Goal: Check status: Check status

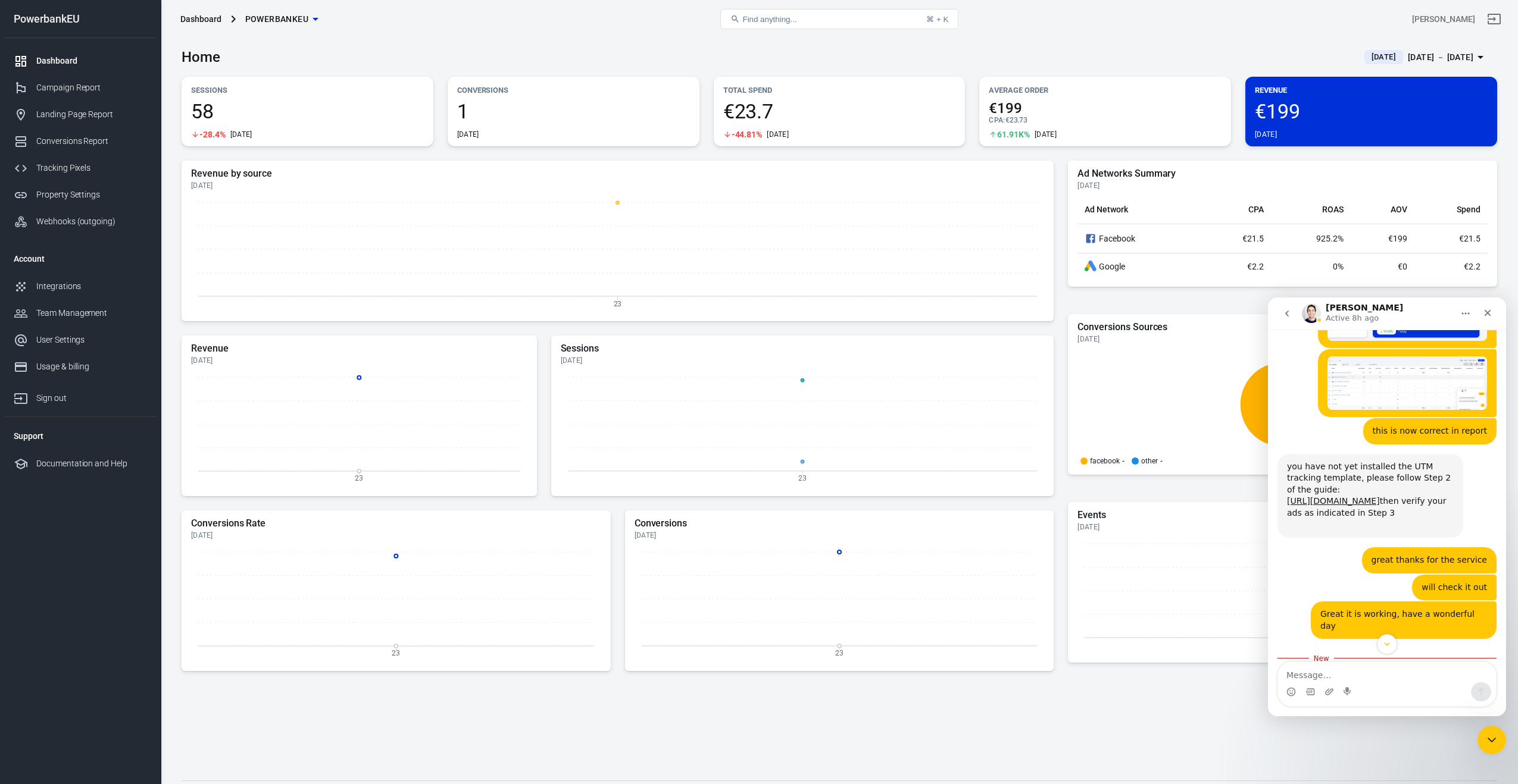
scroll to position [3062, 0]
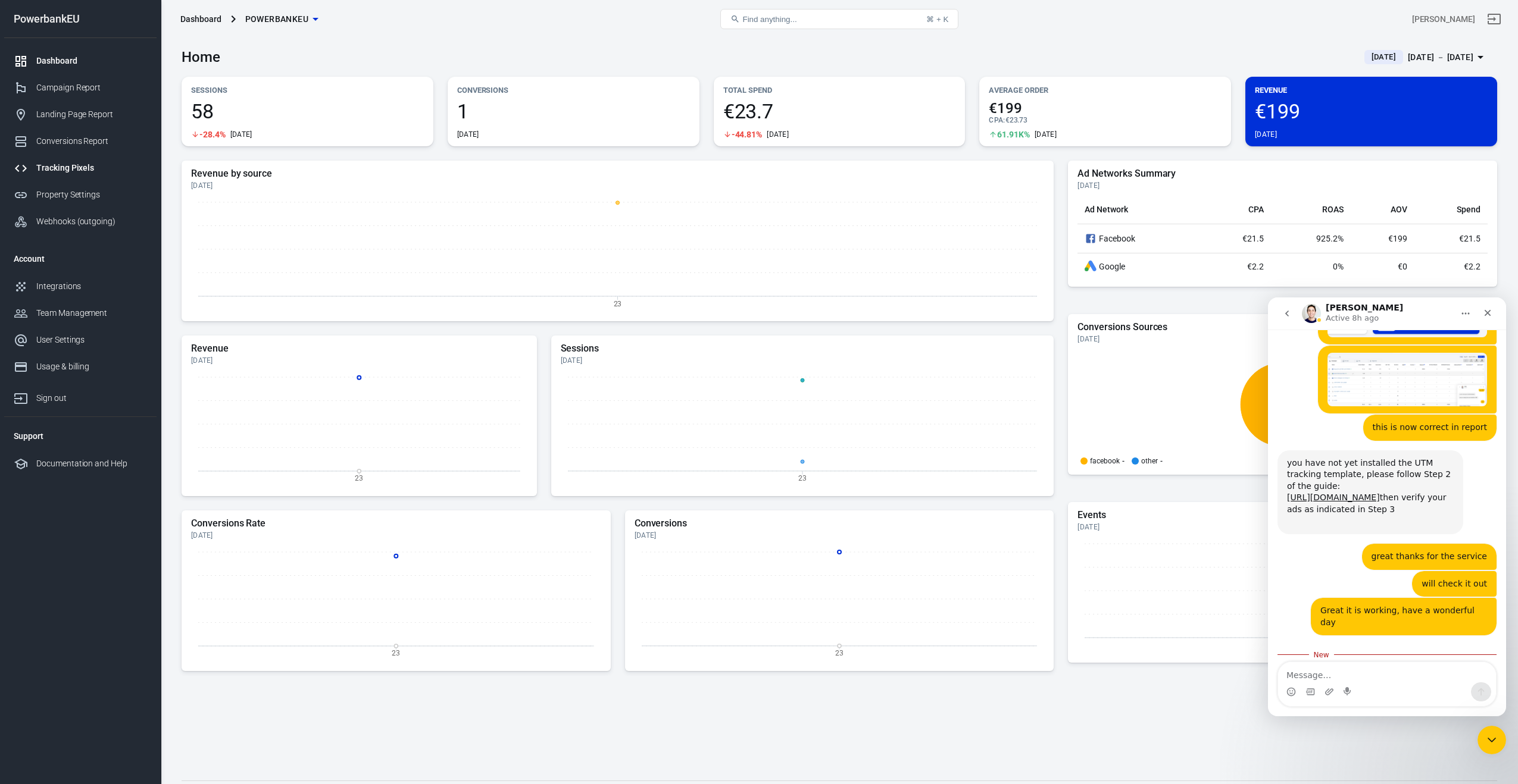
click at [52, 171] on div "Tracking Pixels" at bounding box center [91, 168] width 110 height 12
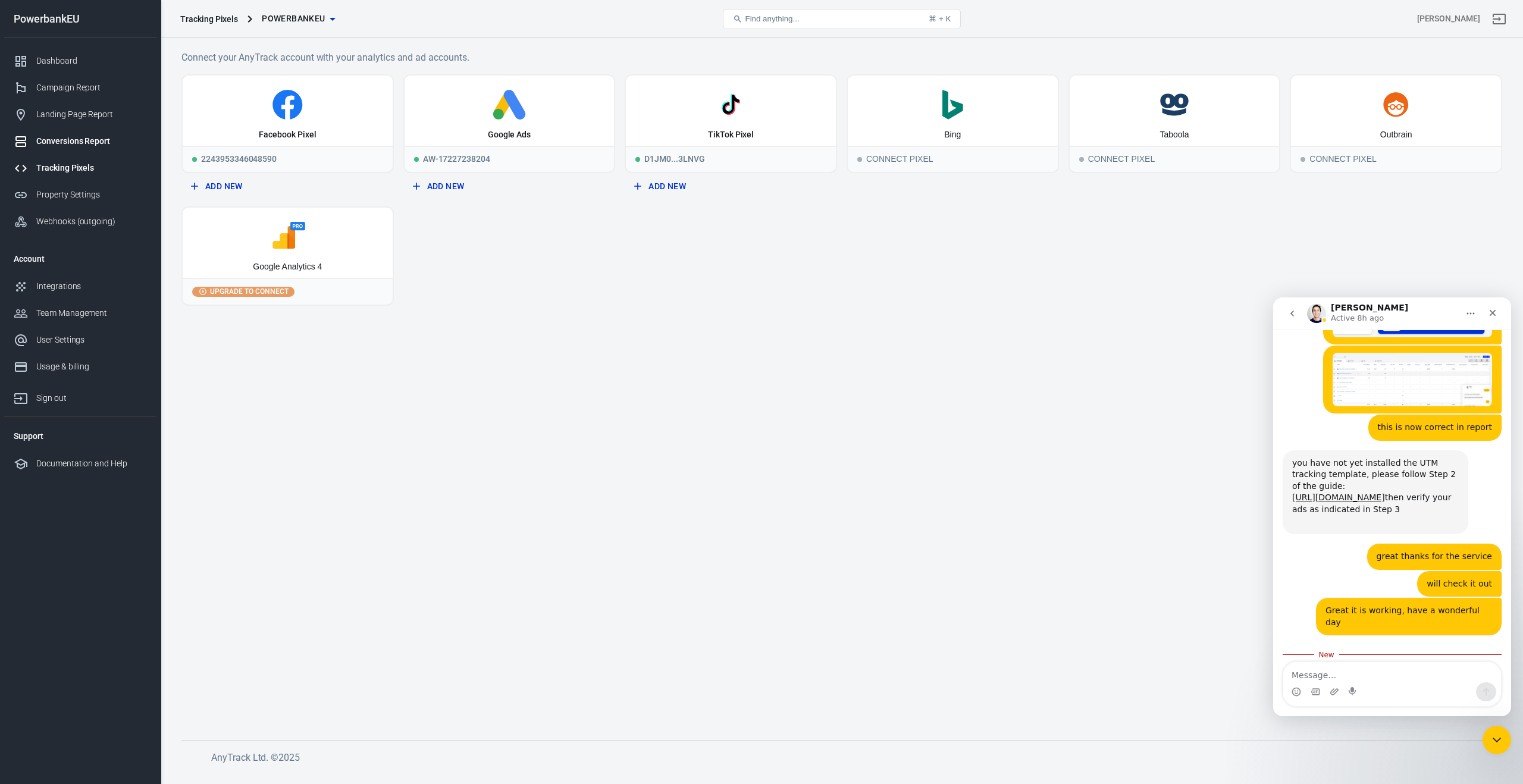
click at [50, 143] on div "Conversions Report" at bounding box center [91, 141] width 110 height 12
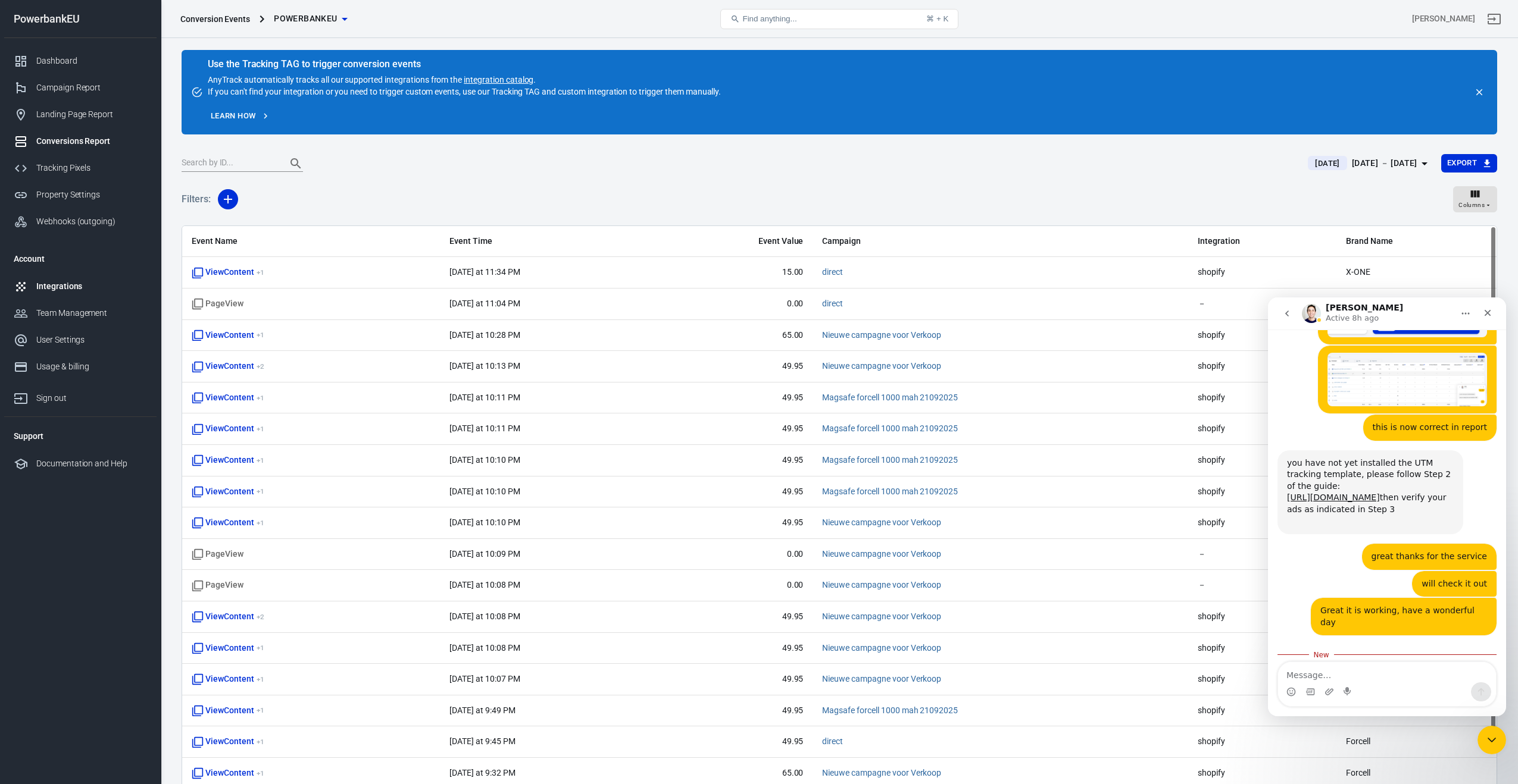
click at [45, 286] on div "Integrations" at bounding box center [91, 286] width 110 height 12
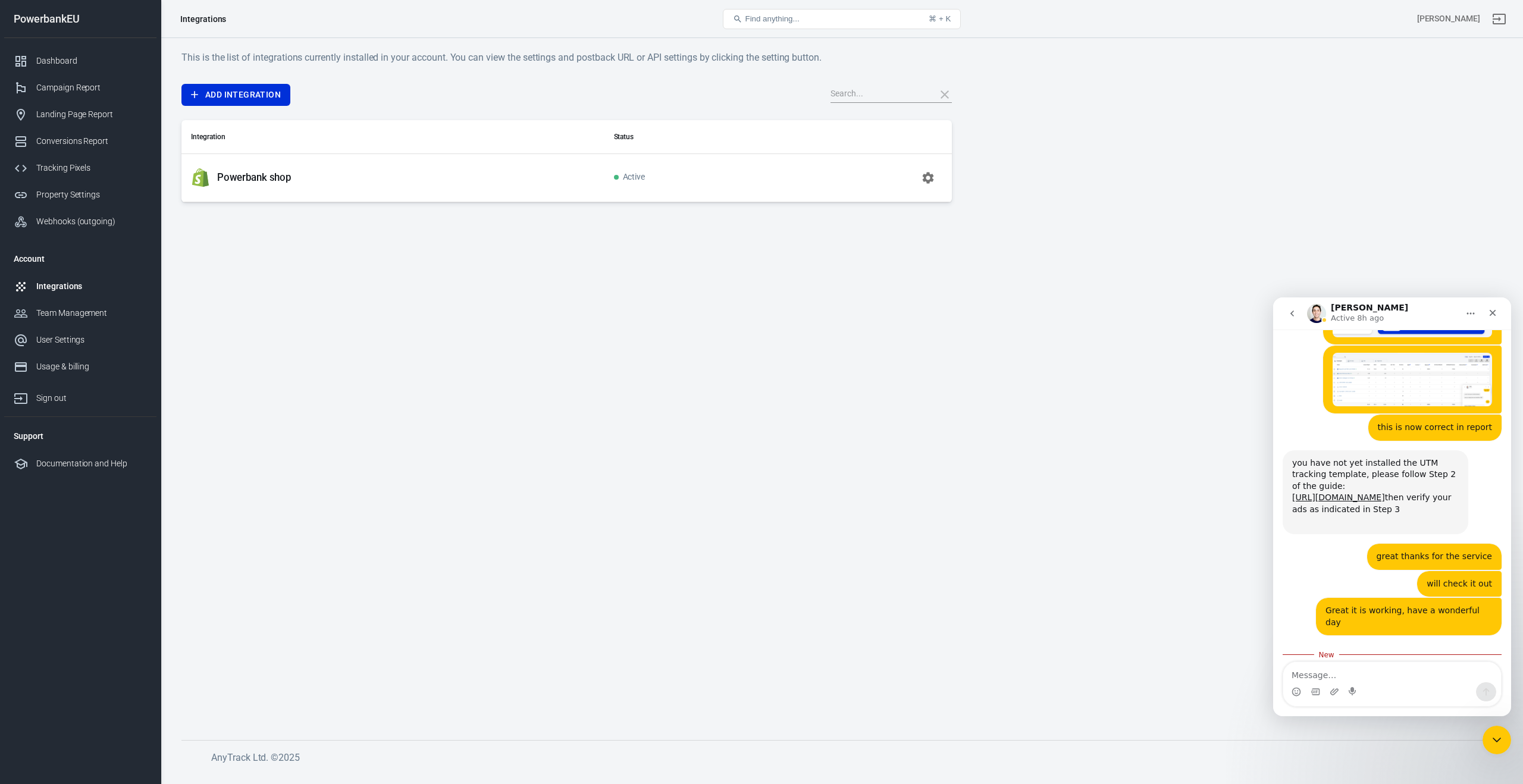
click at [288, 179] on p "Powerbank shop" at bounding box center [254, 178] width 74 height 12
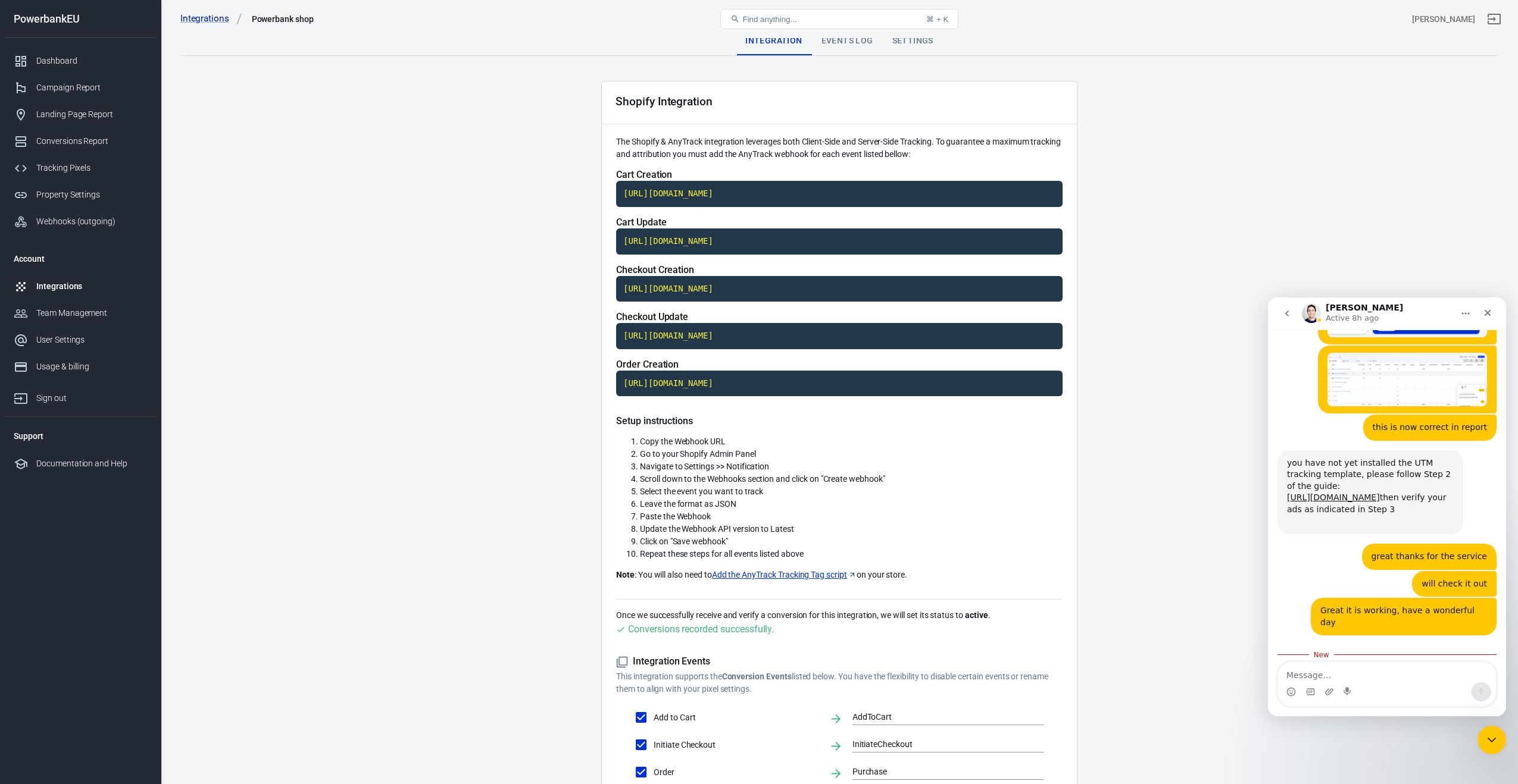
scroll to position [3, 0]
click at [847, 45] on div "Events Log" at bounding box center [847, 41] width 71 height 29
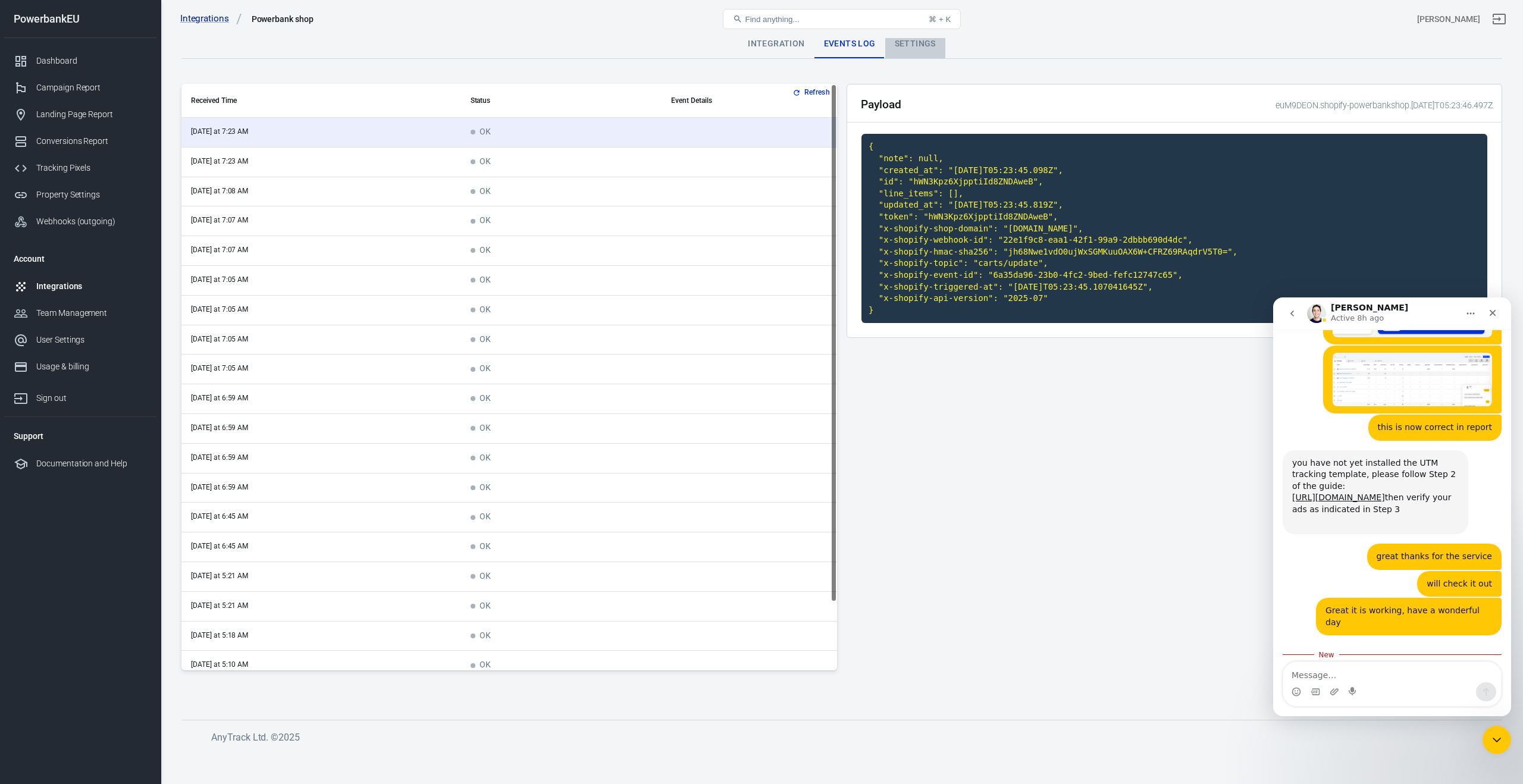
click at [914, 46] on div "Settings" at bounding box center [915, 44] width 60 height 29
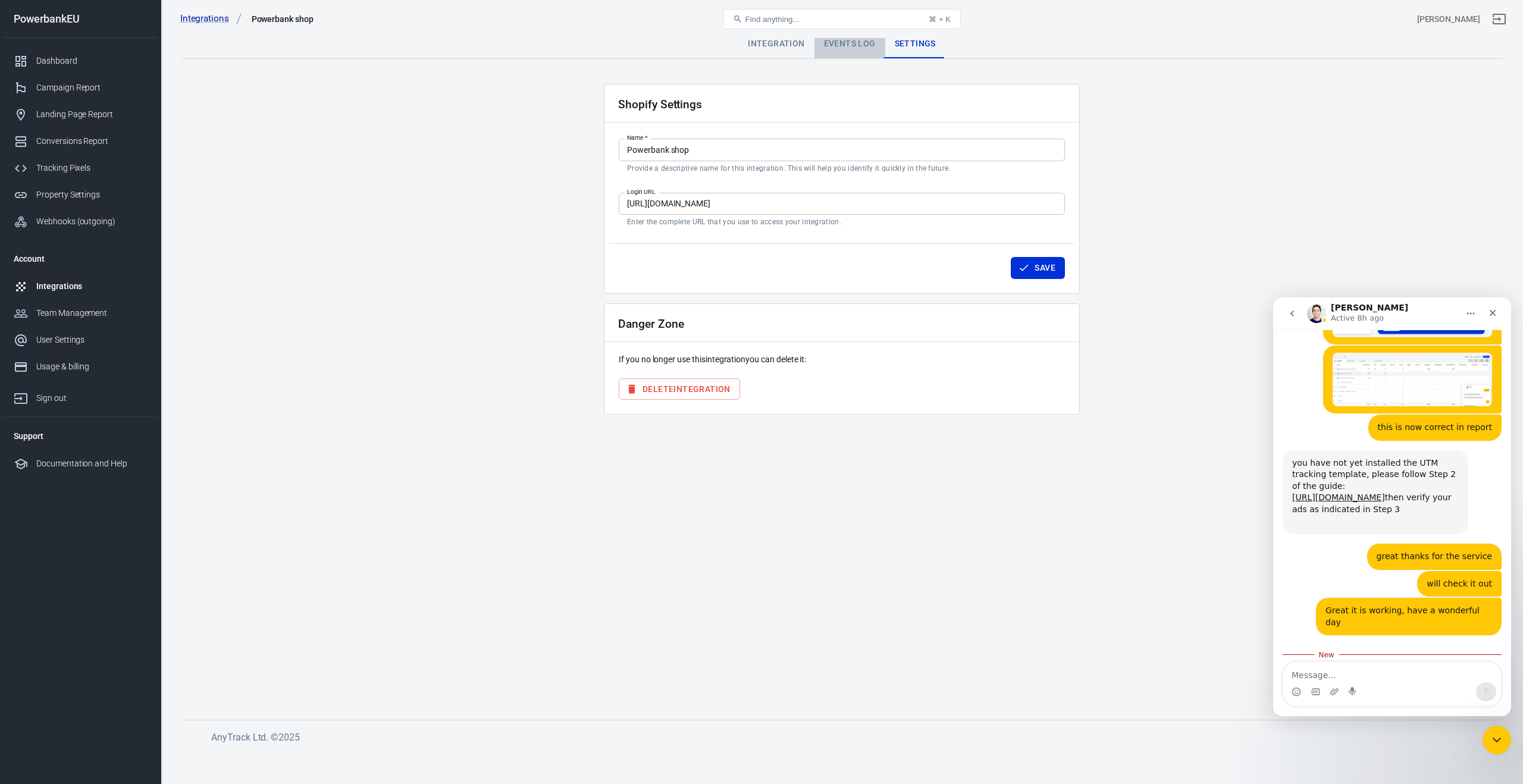
click at [861, 46] on div "Events Log" at bounding box center [850, 44] width 71 height 29
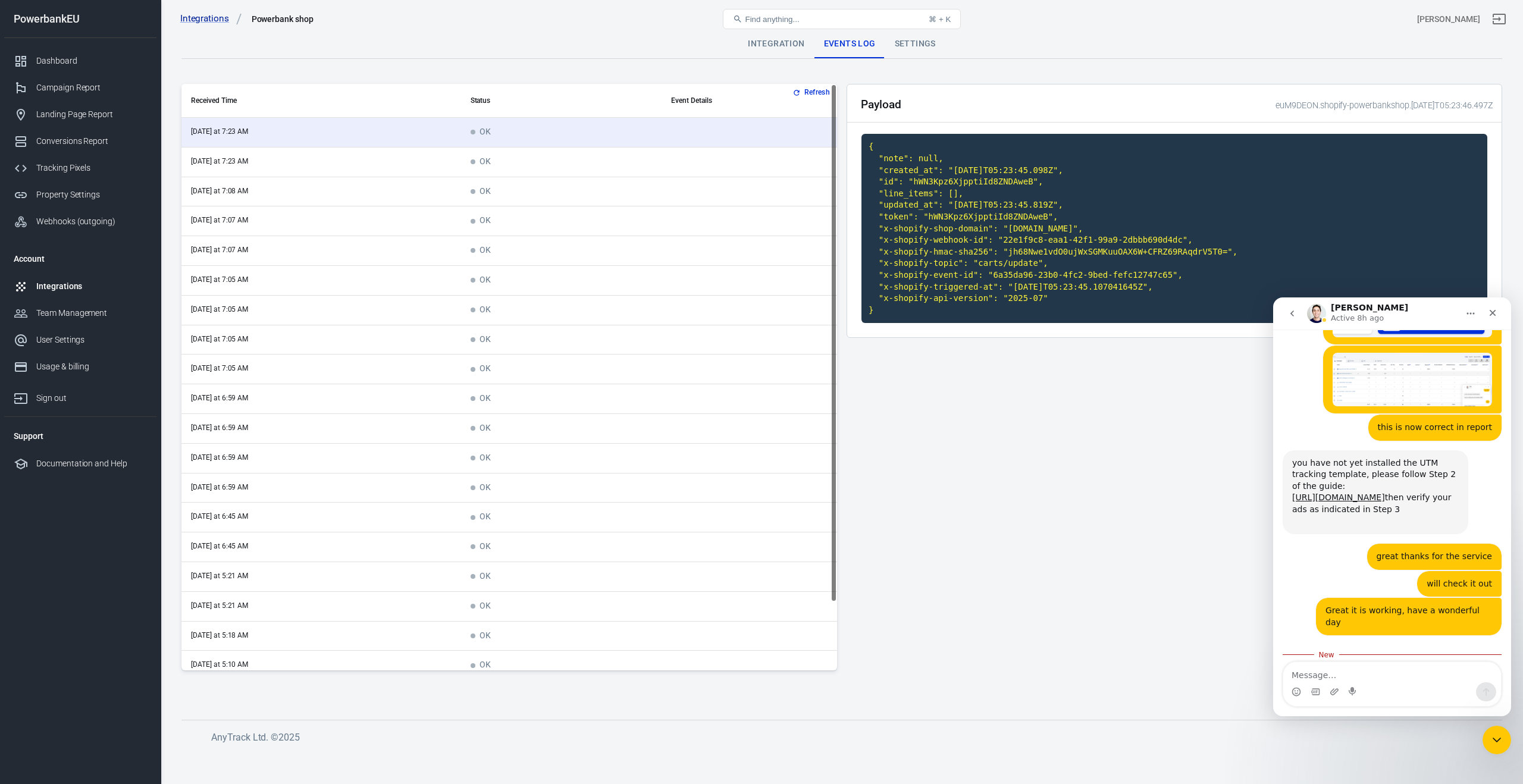
click at [777, 47] on div "Integration" at bounding box center [776, 44] width 75 height 29
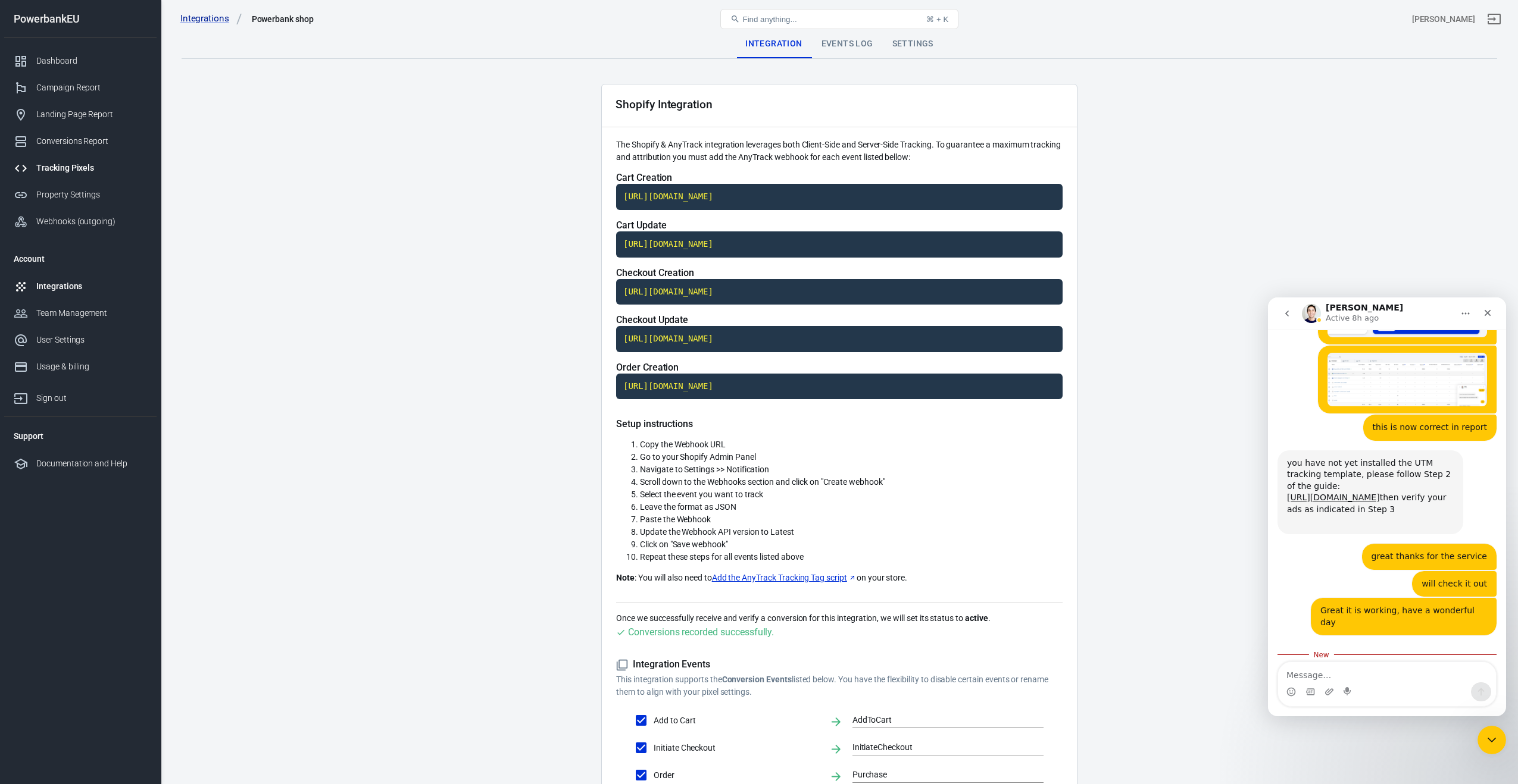
click at [46, 166] on div "Tracking Pixels" at bounding box center [91, 168] width 110 height 12
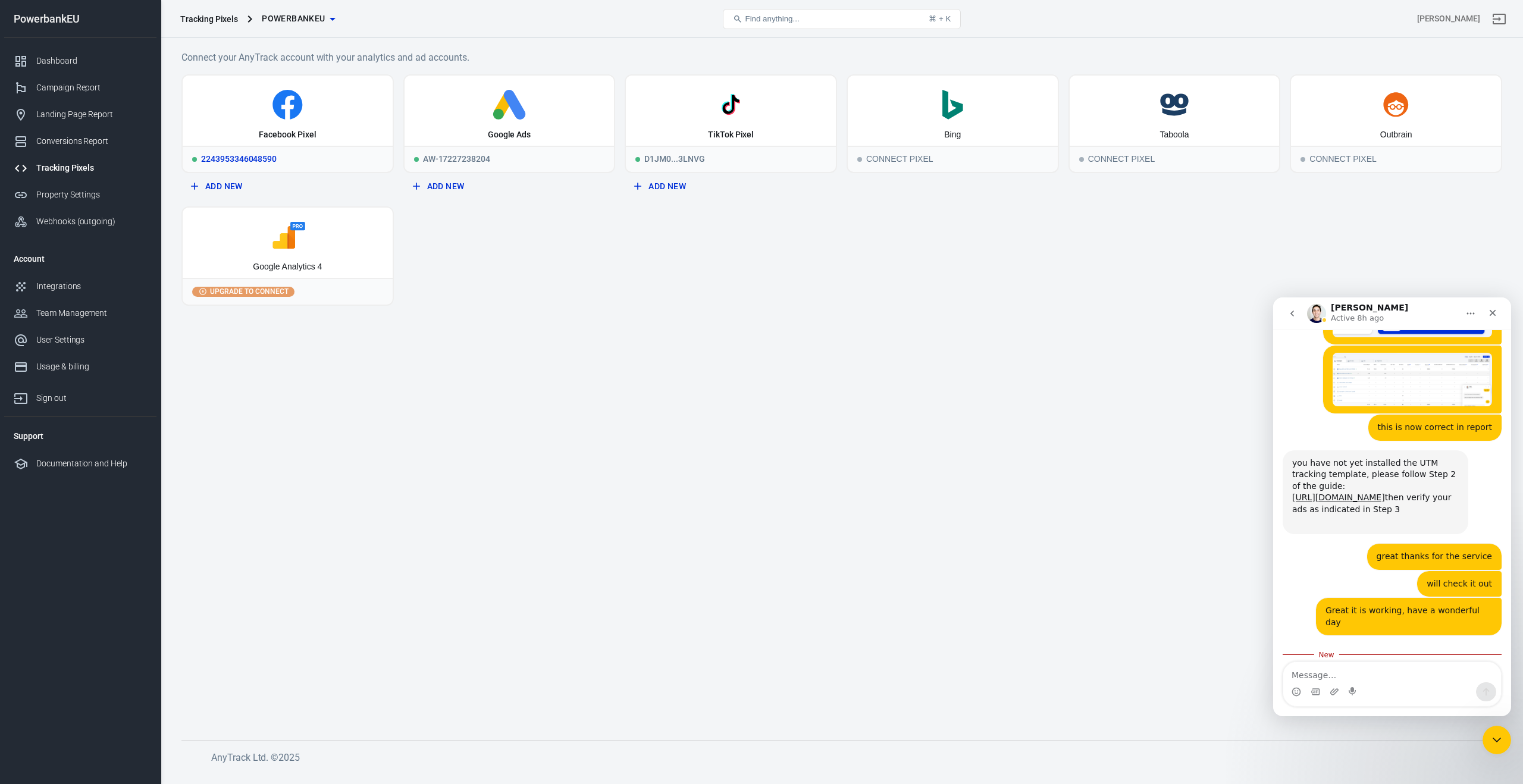
click at [291, 121] on div "Facebook Pixel" at bounding box center [287, 110] width 210 height 70
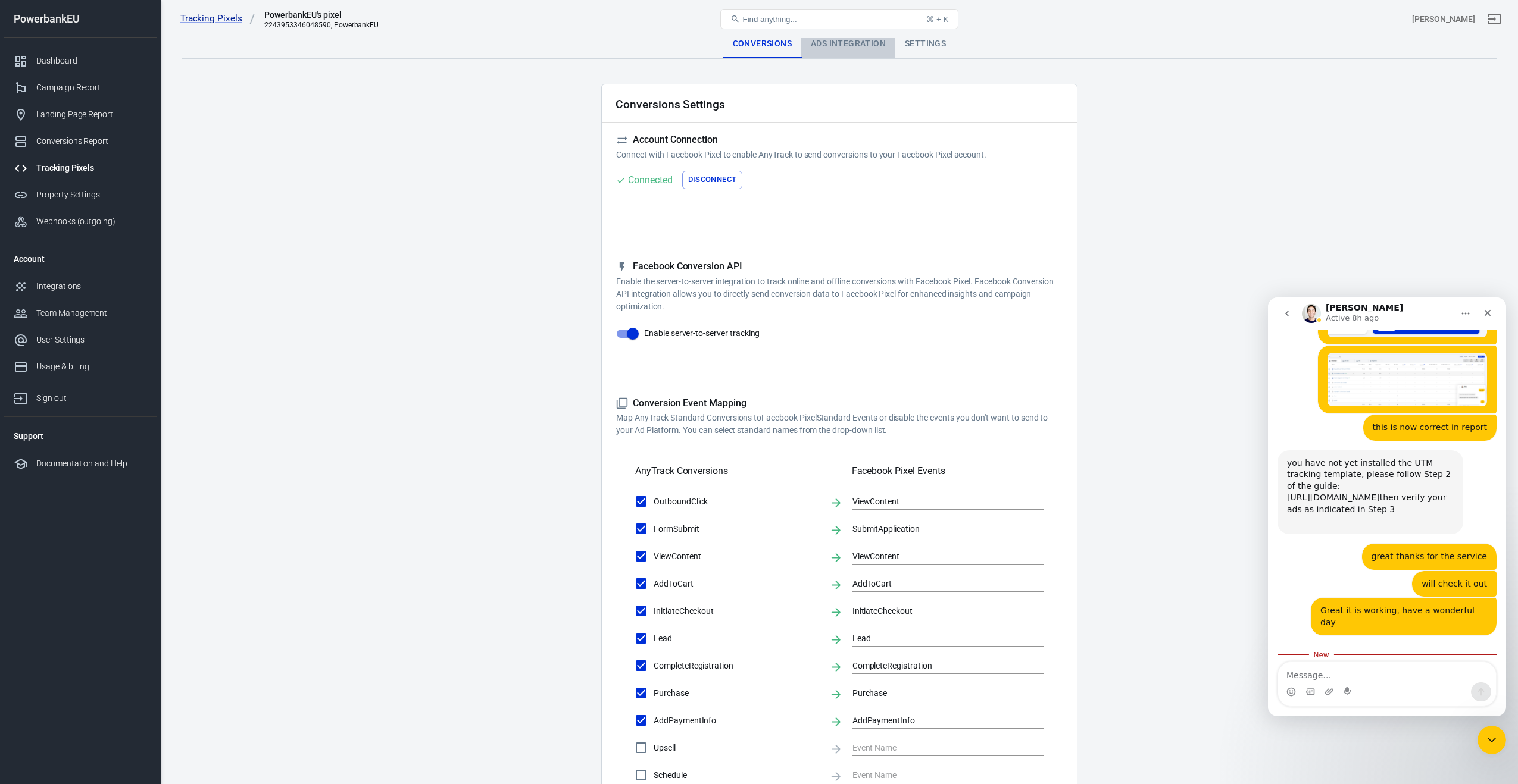
click at [857, 46] on div "Ads Integration" at bounding box center [848, 44] width 94 height 29
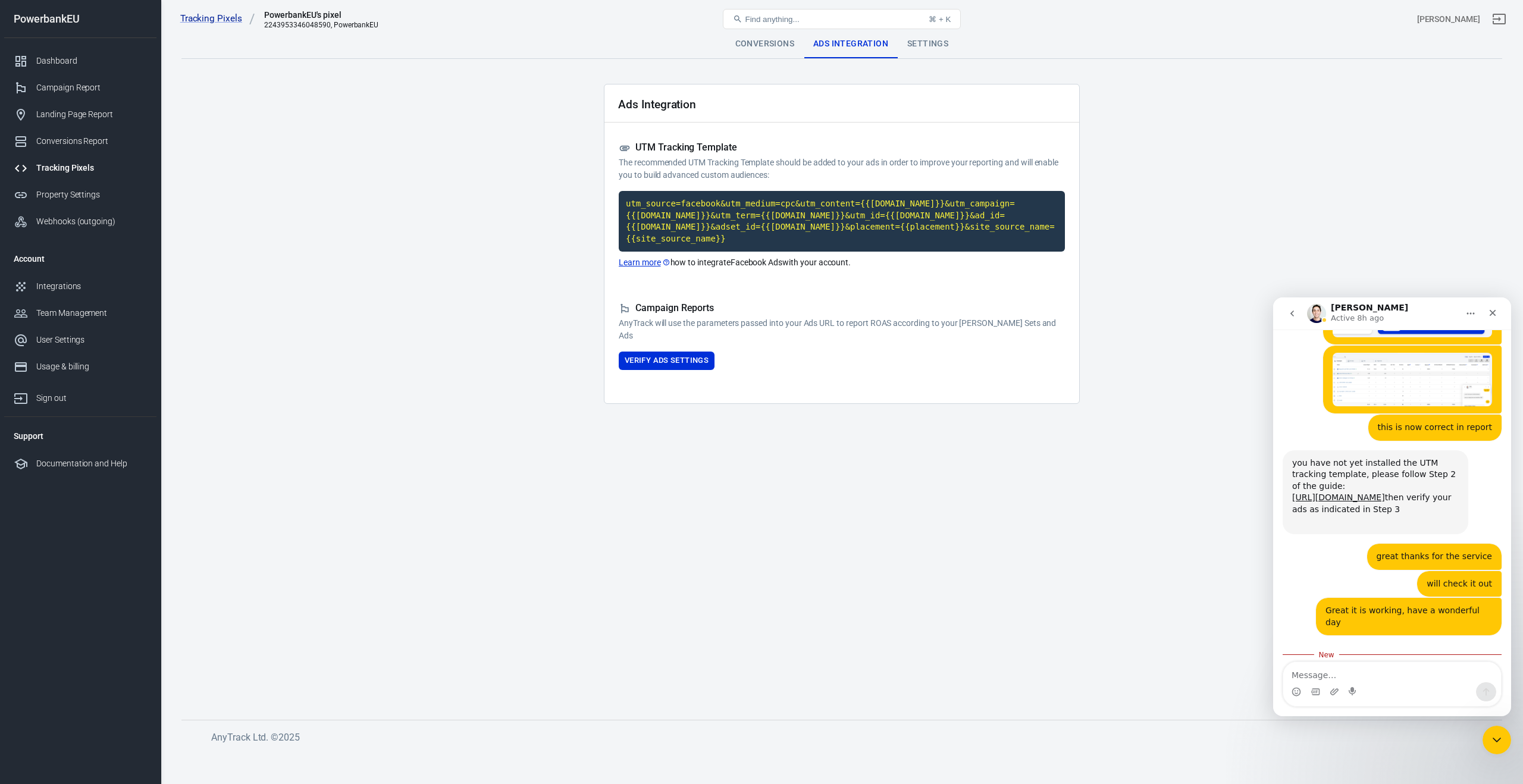
click at [934, 43] on div "Settings" at bounding box center [928, 44] width 60 height 29
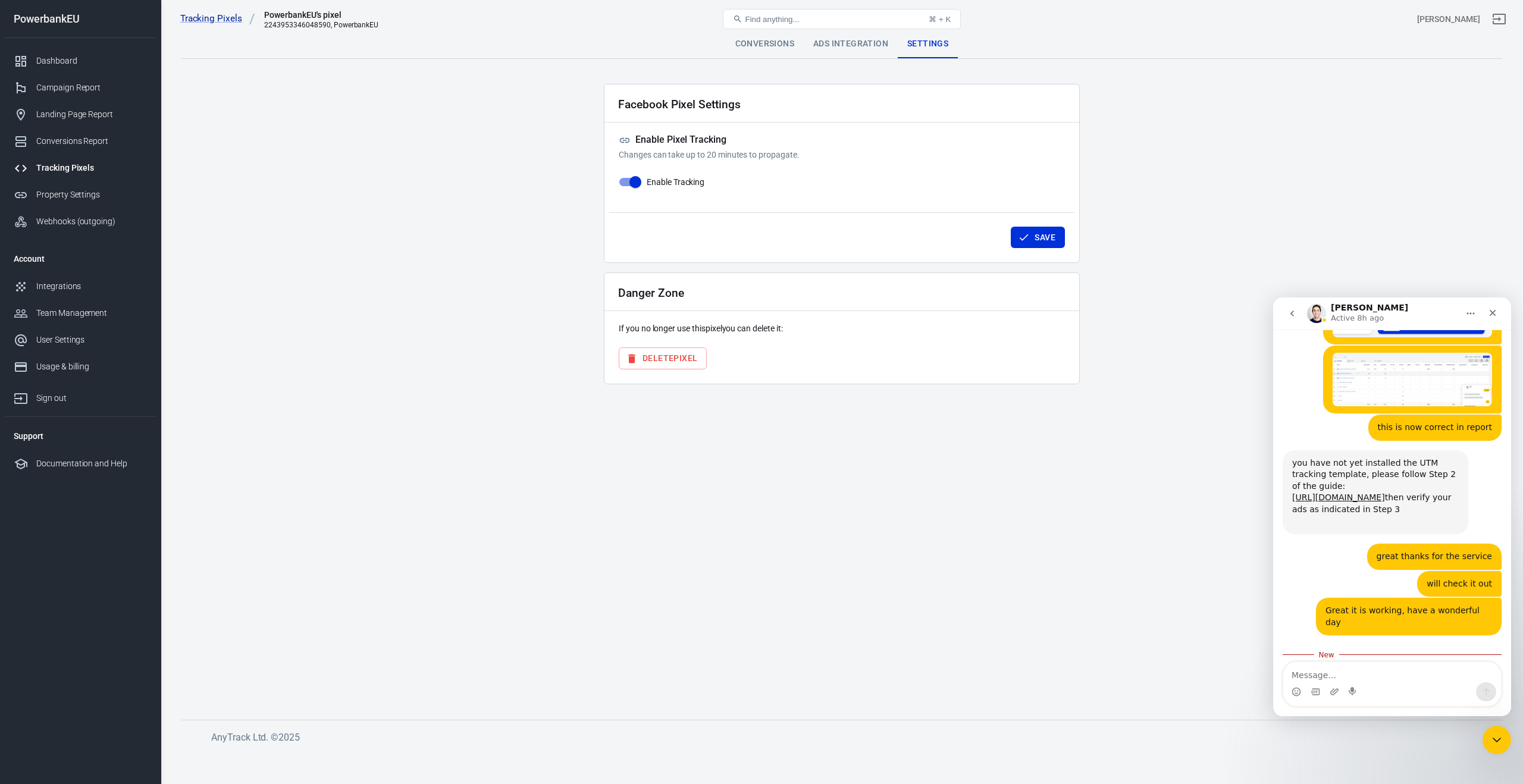
click at [841, 44] on div "Ads Integration" at bounding box center [850, 44] width 94 height 29
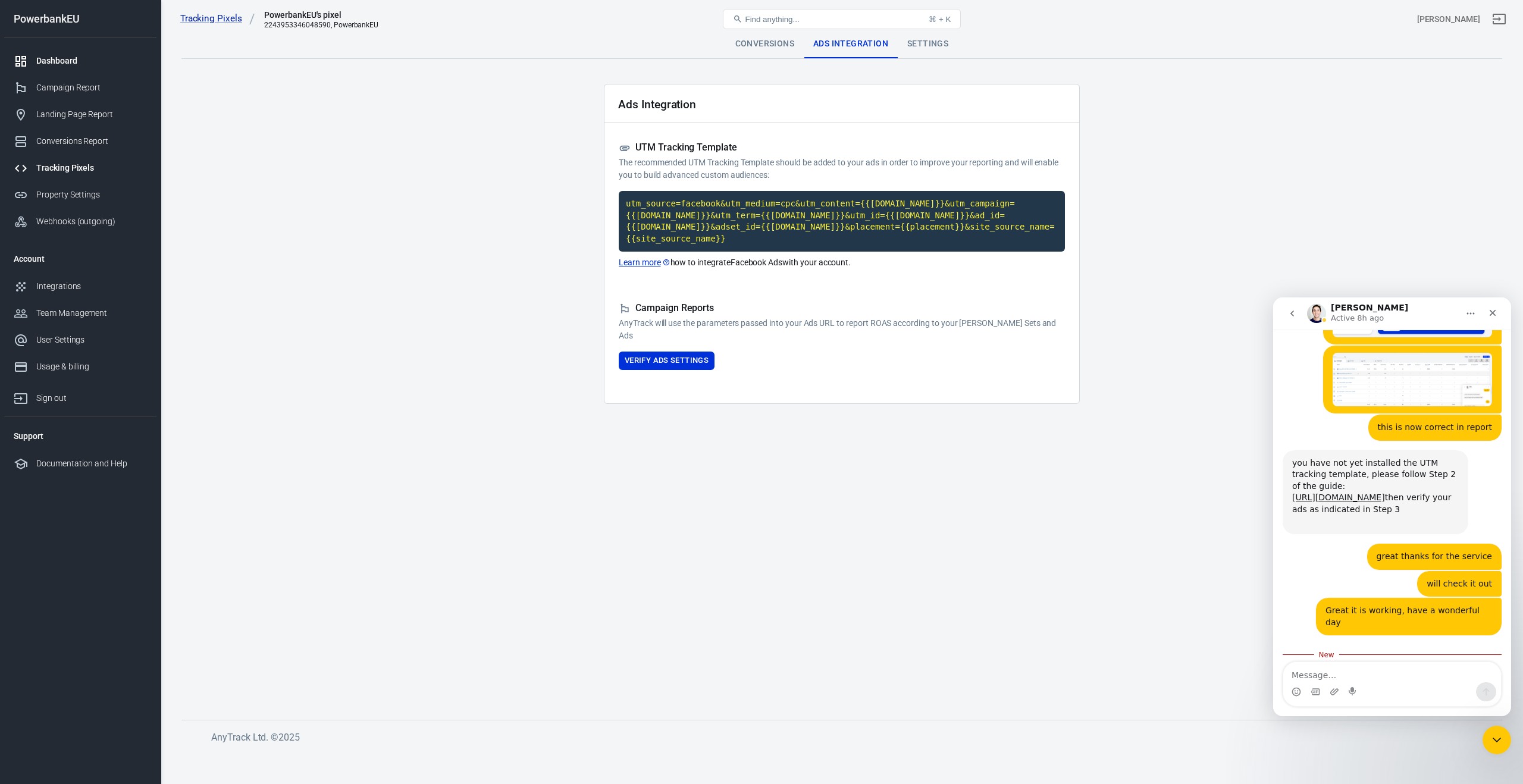
click at [34, 57] on div at bounding box center [25, 61] width 23 height 14
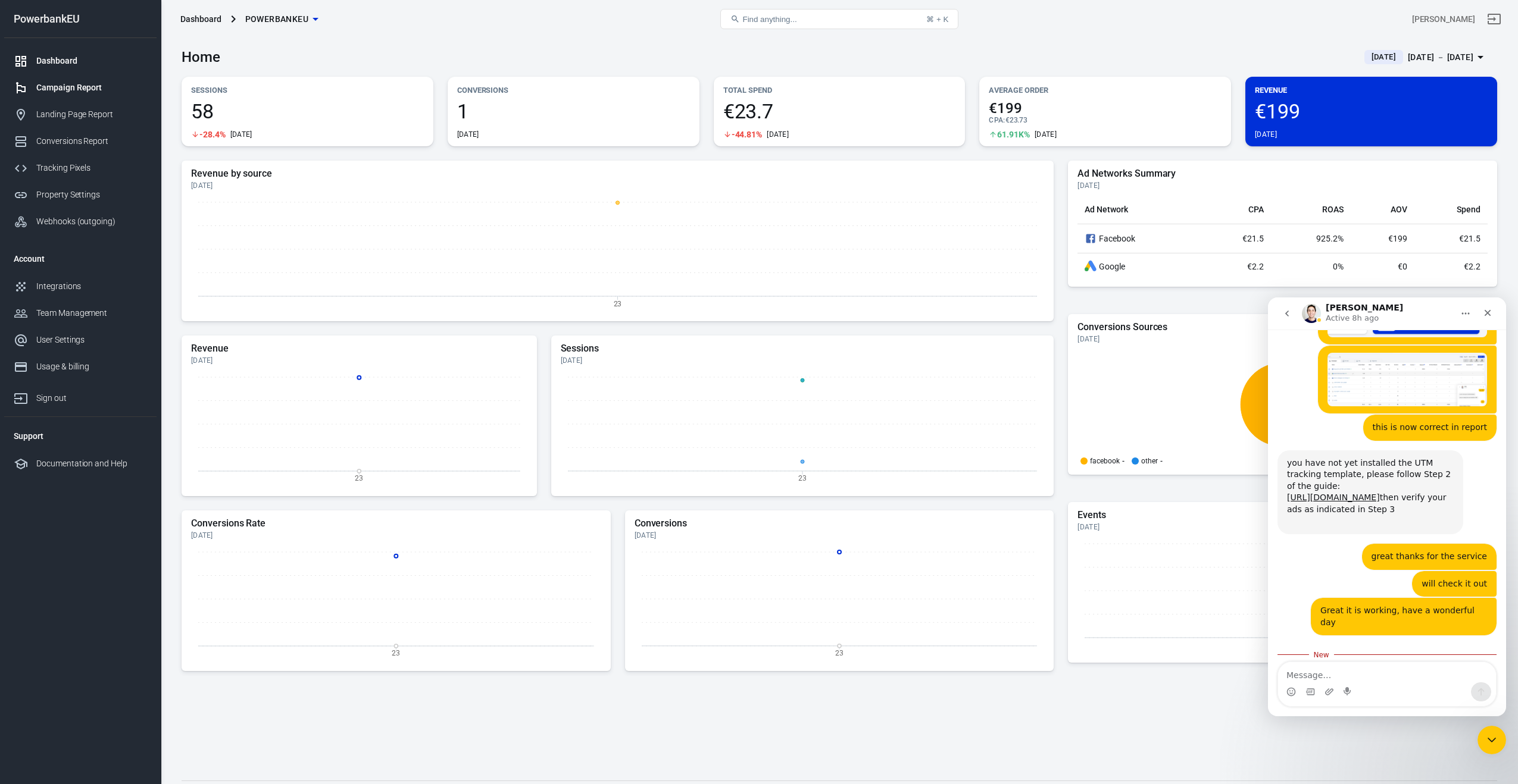
click at [62, 91] on div "Campaign Report" at bounding box center [91, 88] width 110 height 12
